Goal: Check status: Check status

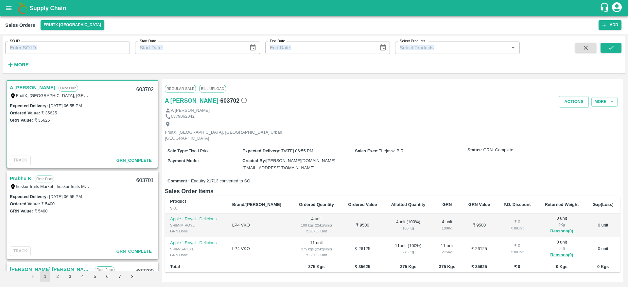
drag, startPoint x: 0, startPoint y: 0, endPoint x: 25, endPoint y: 43, distance: 50.1
click at [25, 43] on input "SO ID" at bounding box center [67, 48] width 125 height 12
paste input "603338"
type input "603338"
click at [606, 46] on button "submit" at bounding box center [610, 48] width 21 height 10
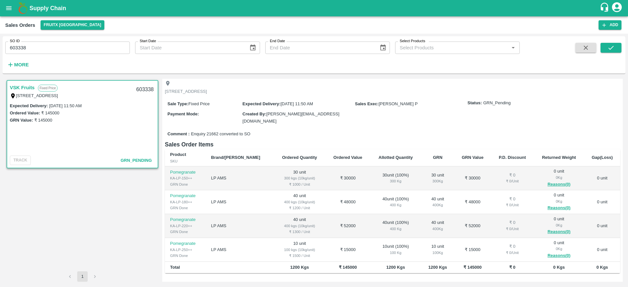
scroll to position [35, 0]
click at [85, 48] on input "603338" at bounding box center [67, 48] width 125 height 12
paste input "text"
click at [612, 42] on div "SO ID 603581 SO ID Start Date Start Date End Date End Date Select Products Sele…" at bounding box center [314, 55] width 623 height 32
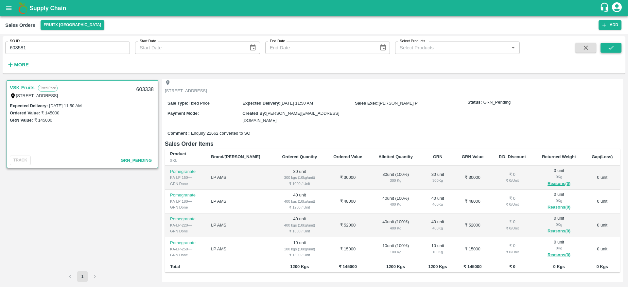
click at [612, 45] on icon "submit" at bounding box center [610, 47] width 7 height 7
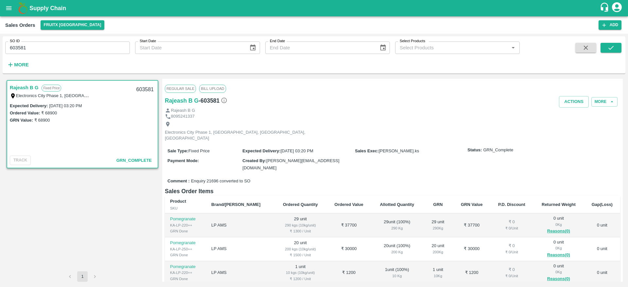
scroll to position [23, 0]
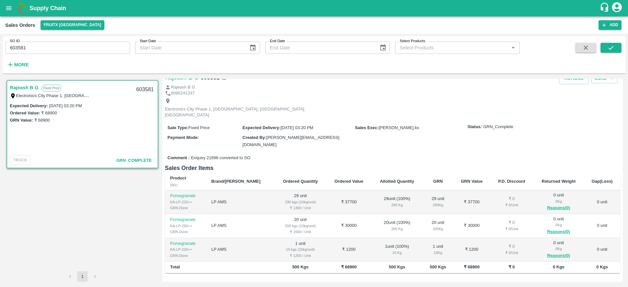
click at [87, 40] on div "SO ID 603581 SO ID" at bounding box center [65, 45] width 130 height 18
click at [88, 43] on input "603581" at bounding box center [67, 48] width 125 height 12
paste input "text"
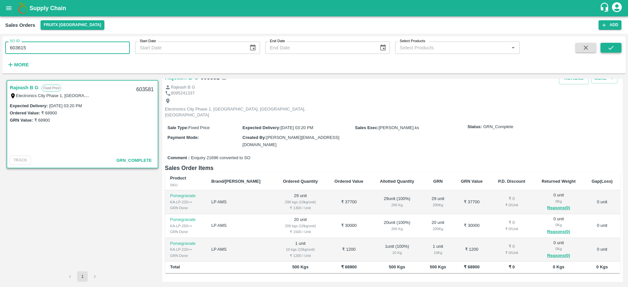
type input "603615"
click at [611, 47] on icon "submit" at bounding box center [610, 47] width 7 height 7
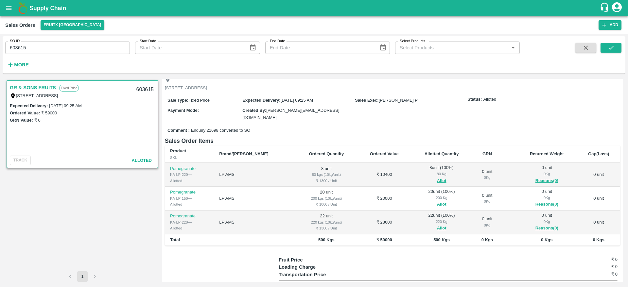
scroll to position [38, 0]
